Goal: Check status: Check status

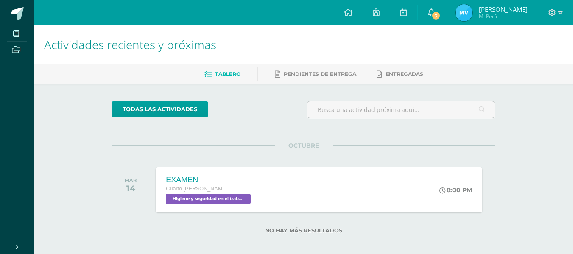
click at [472, 11] on img at bounding box center [463, 12] width 17 height 17
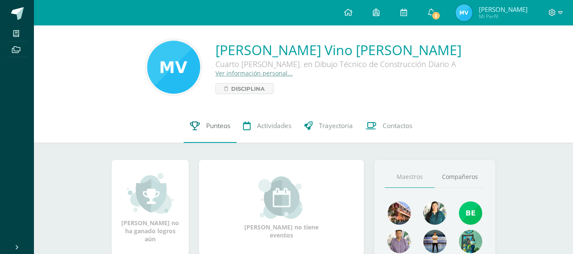
click at [222, 125] on span "Punteos" at bounding box center [218, 125] width 24 height 9
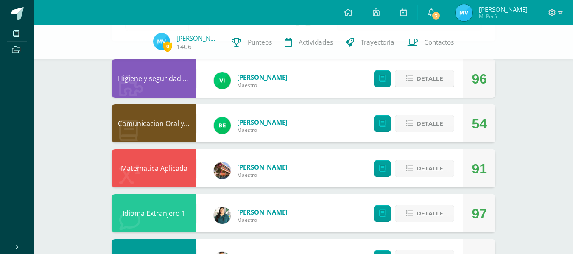
scroll to position [75, 0]
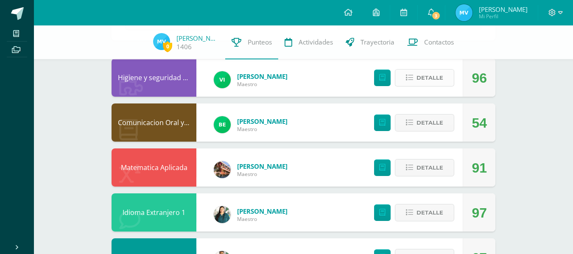
click at [428, 80] on span "Detalle" at bounding box center [429, 78] width 27 height 16
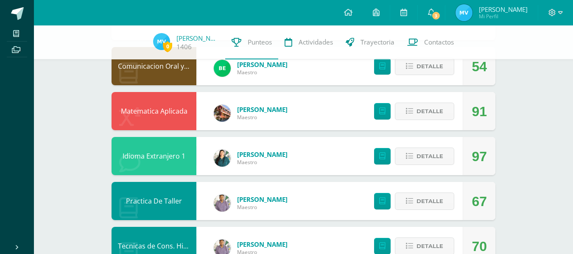
scroll to position [321, 0]
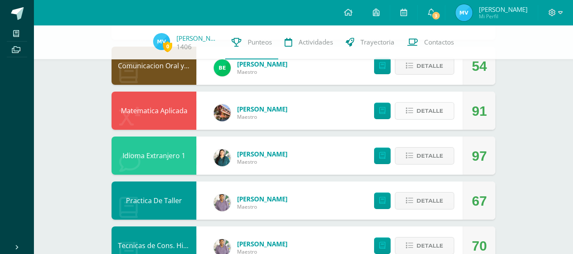
click at [414, 116] on button "Detalle" at bounding box center [424, 110] width 59 height 17
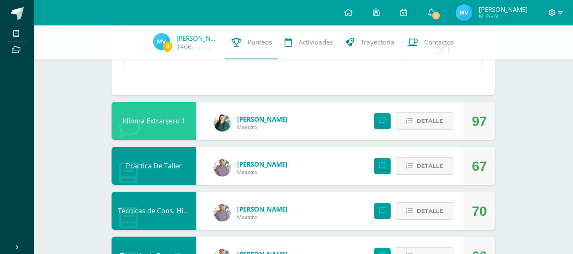
scroll to position [572, 0]
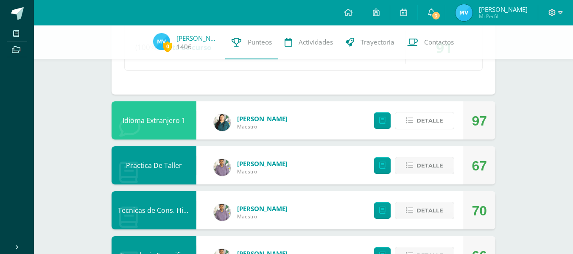
click at [414, 116] on button "Detalle" at bounding box center [424, 120] width 59 height 17
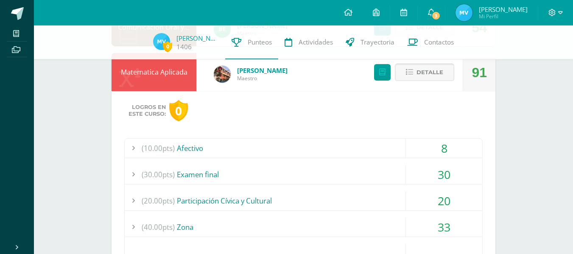
scroll to position [362, 0]
